Goal: Find specific page/section: Find specific page/section

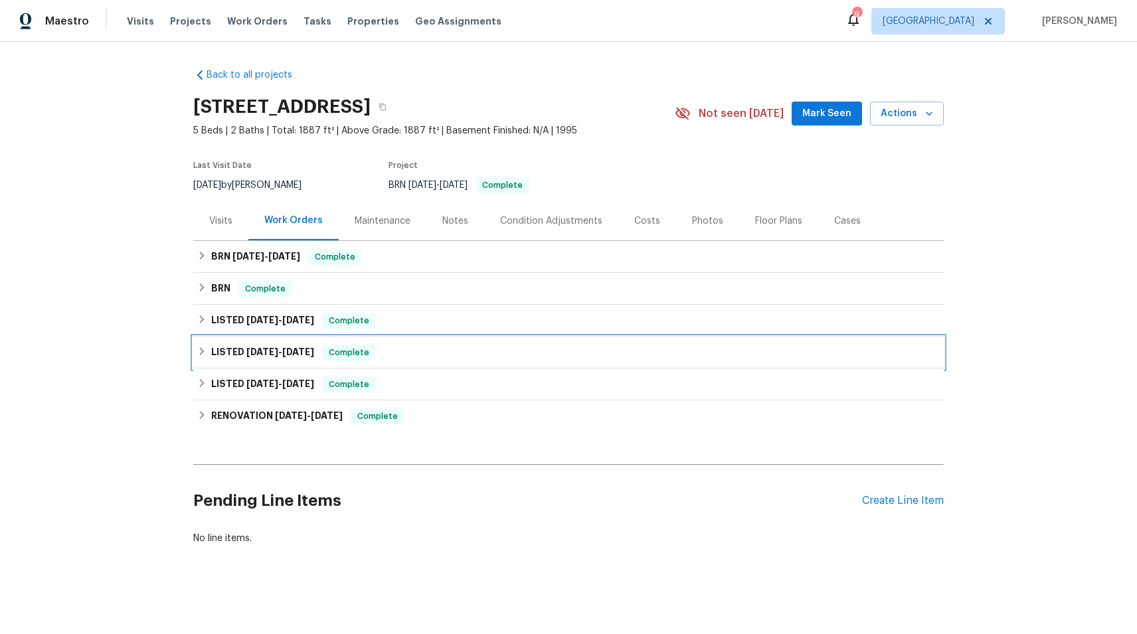
click at [277, 356] on span "[DATE]" at bounding box center [262, 351] width 32 height 9
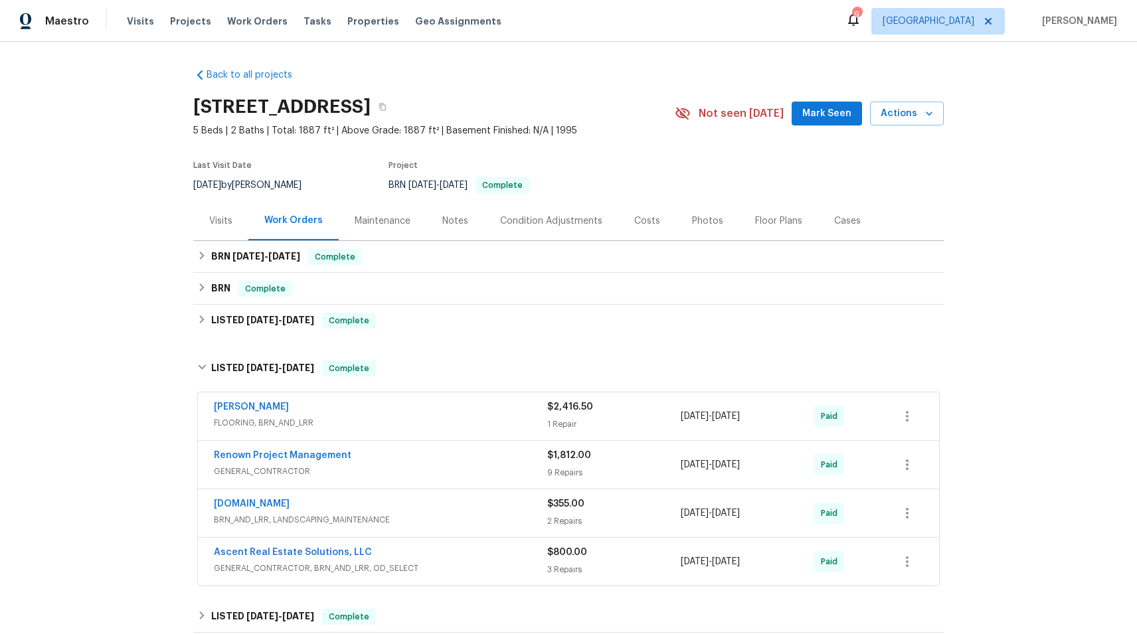
click at [441, 561] on div "Ascent Real Estate Solutions, LLC" at bounding box center [380, 554] width 333 height 16
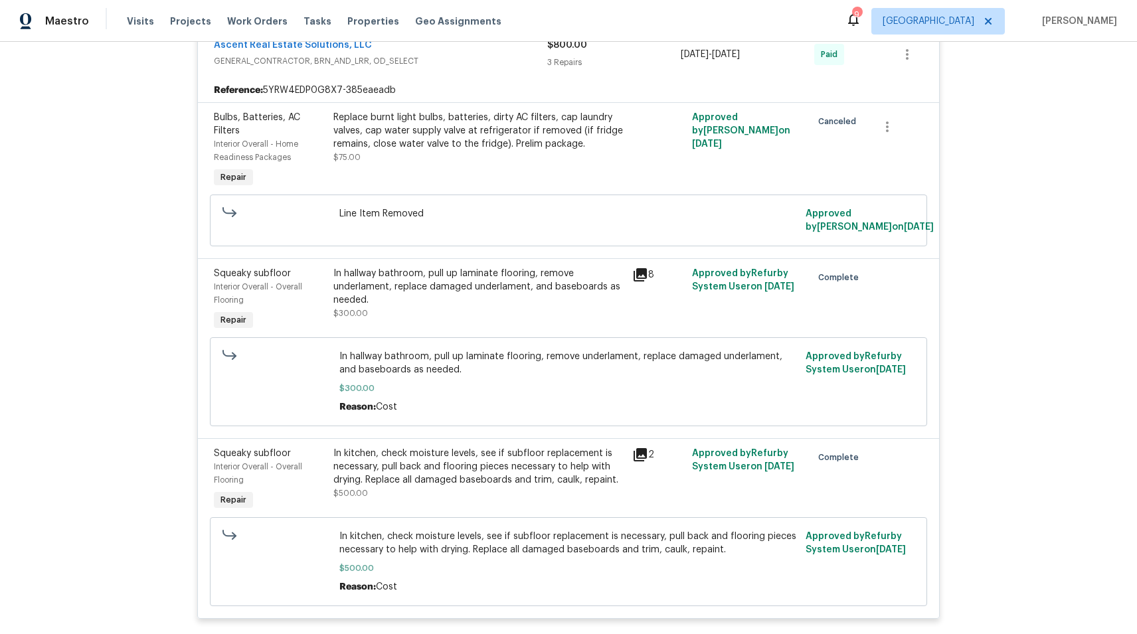
scroll to position [533, 0]
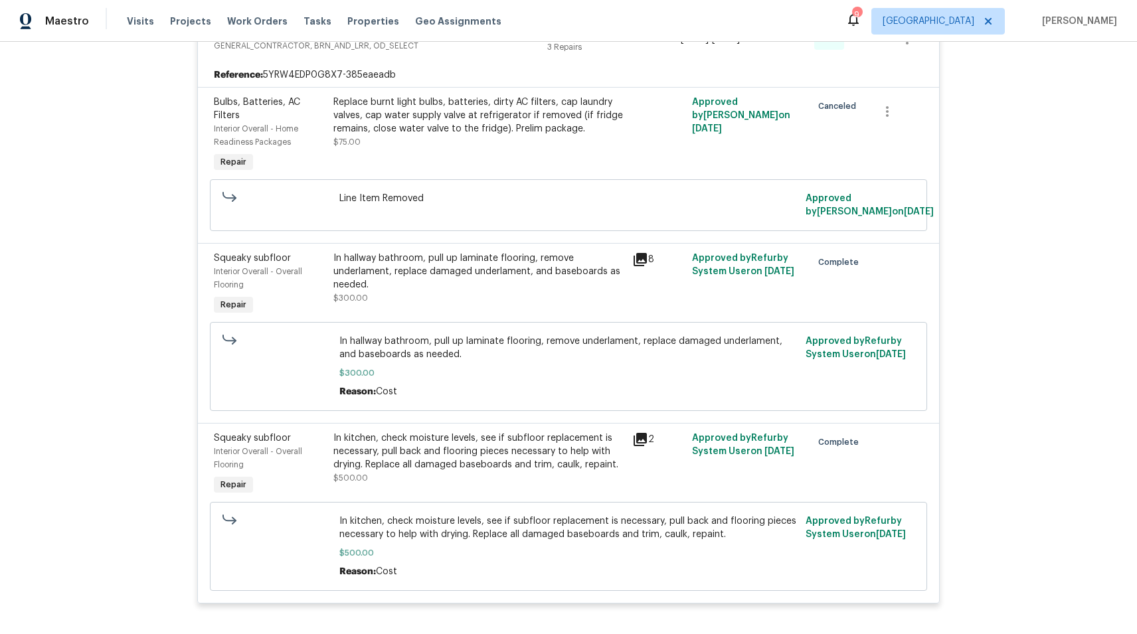
click at [648, 441] on div "2" at bounding box center [658, 440] width 52 height 16
click at [642, 438] on icon at bounding box center [640, 439] width 13 height 13
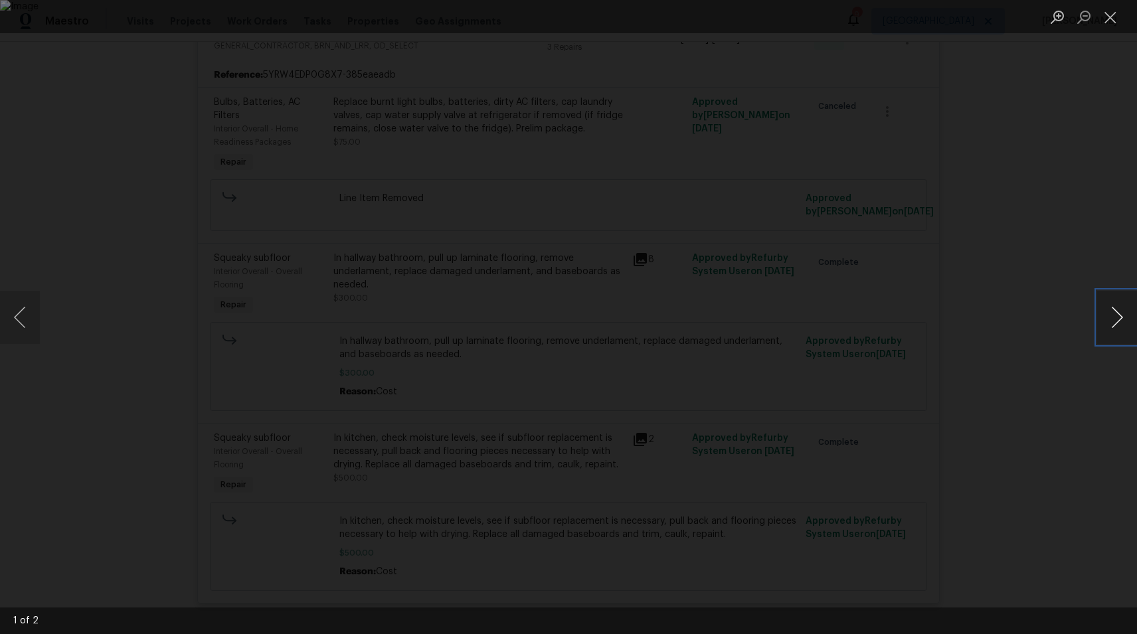
click at [1123, 312] on button "Next image" at bounding box center [1117, 317] width 40 height 53
click at [962, 284] on div "Lightbox" at bounding box center [568, 317] width 1137 height 634
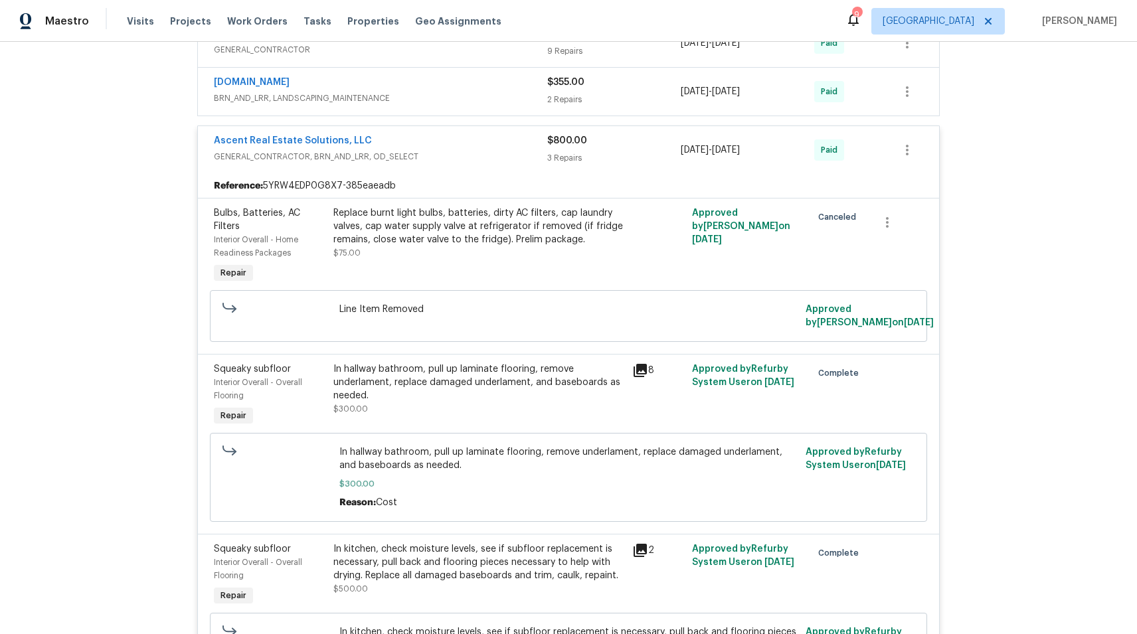
scroll to position [382, 0]
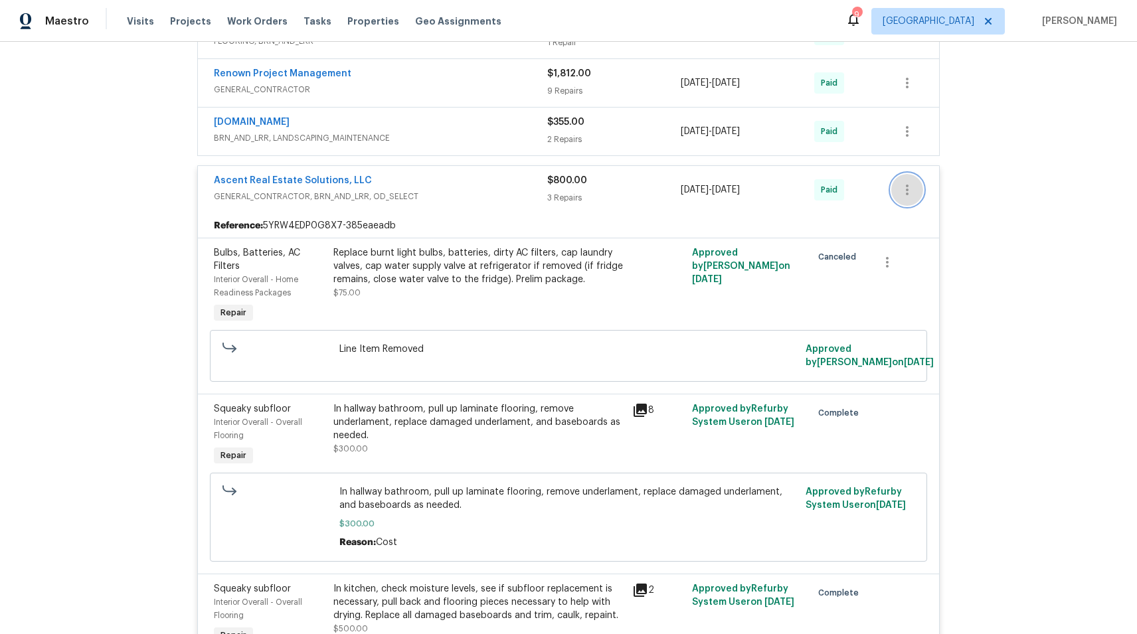
click at [903, 195] on icon "button" at bounding box center [907, 190] width 16 height 16
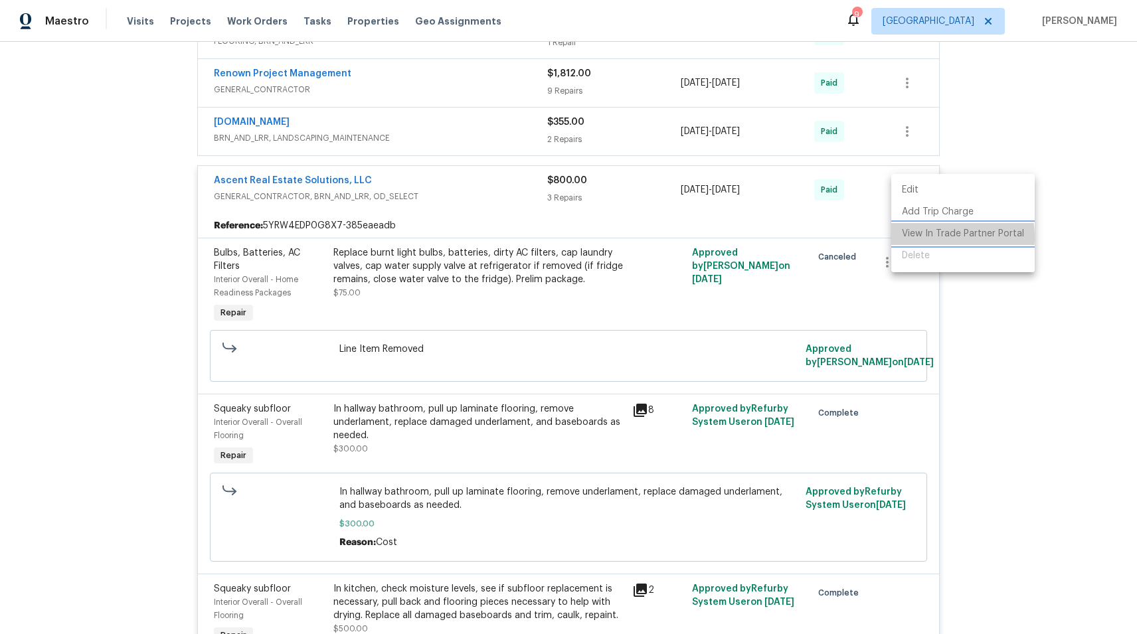
click at [929, 237] on li "View In Trade Partner Portal" at bounding box center [962, 234] width 143 height 22
